Goal: Information Seeking & Learning: Learn about a topic

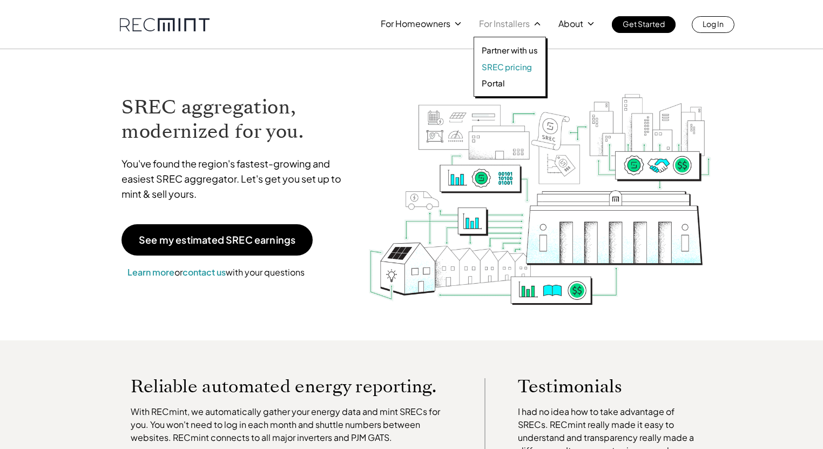
click at [506, 67] on p "SREC pricing" at bounding box center [507, 67] width 50 height 11
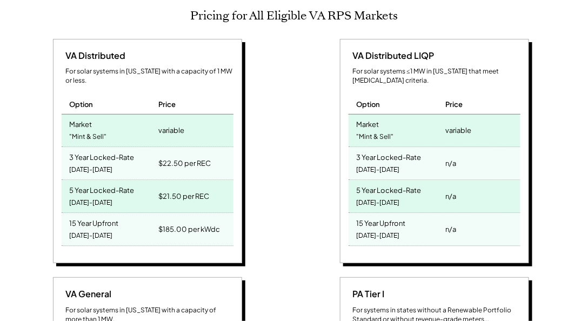
scroll to position [525, 0]
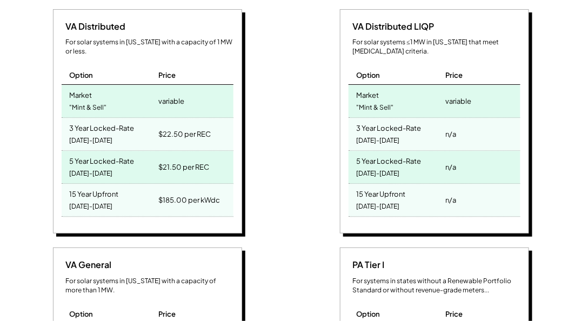
click at [141, 122] on div "3 Year Locked-Rate [DATE]-[DATE]" at bounding box center [109, 134] width 95 height 32
drag, startPoint x: 106, startPoint y: 123, endPoint x: 65, endPoint y: 104, distance: 45.7
click at [65, 118] on div "3 Year Locked-Rate [DATE]-[DATE]" at bounding box center [109, 134] width 95 height 32
drag, startPoint x: 113, startPoint y: 158, endPoint x: 65, endPoint y: 141, distance: 51.1
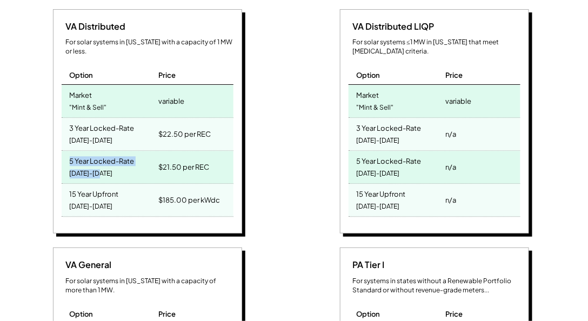
click at [65, 151] on div "5 Year Locked-Rate [DATE]-[DATE]" at bounding box center [109, 167] width 95 height 32
drag, startPoint x: 157, startPoint y: 147, endPoint x: 193, endPoint y: 144, distance: 36.8
click at [191, 151] on div "$21.50 per REC" at bounding box center [194, 167] width 77 height 32
click at [193, 159] on div "$21.50 per REC" at bounding box center [183, 166] width 51 height 15
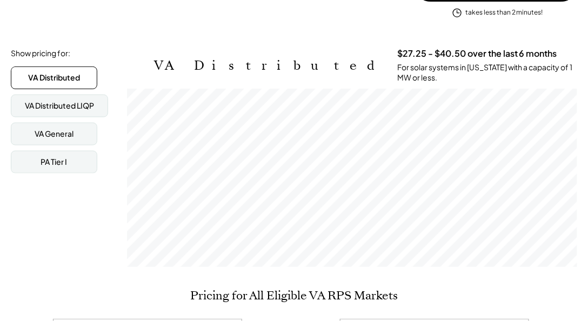
scroll to position [185, 0]
